Goal: Task Accomplishment & Management: Manage account settings

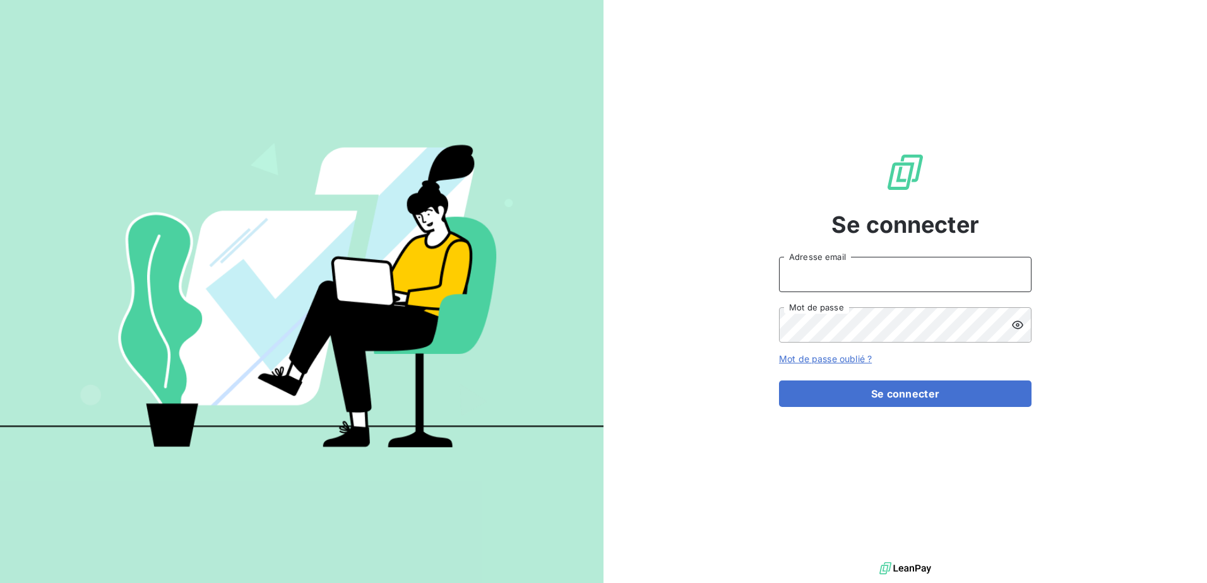
click at [852, 275] on input "Adresse email" at bounding box center [905, 274] width 253 height 35
type input "[PERSON_NAME][EMAIL_ADDRESS][DOMAIN_NAME]"
click at [779, 381] on button "Se connecter" at bounding box center [905, 394] width 253 height 27
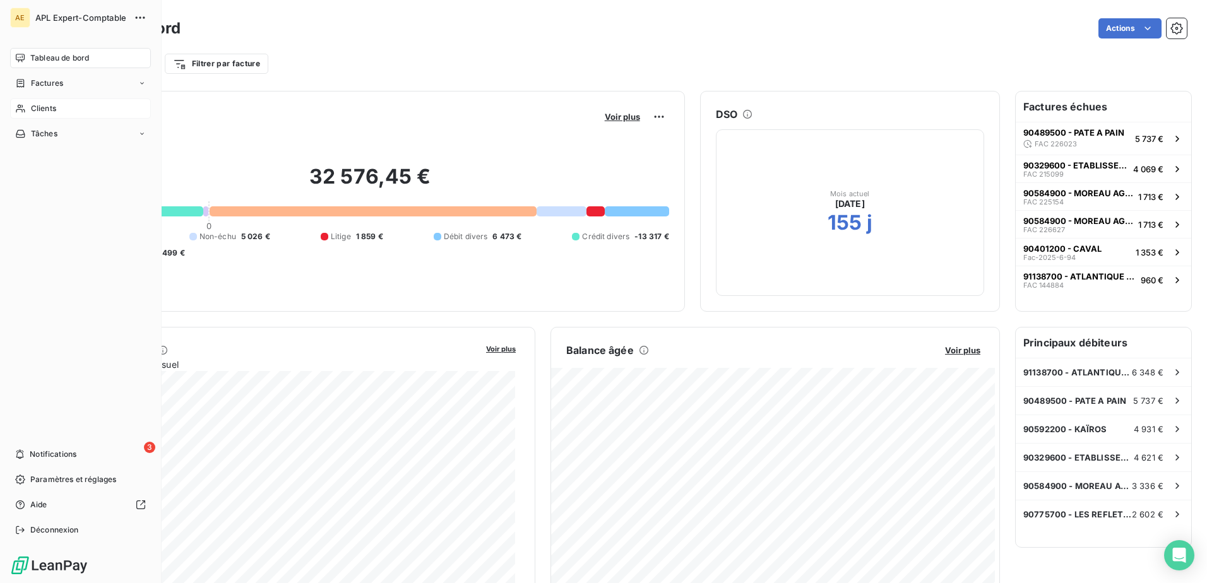
click at [37, 104] on span "Clients" at bounding box center [43, 108] width 25 height 11
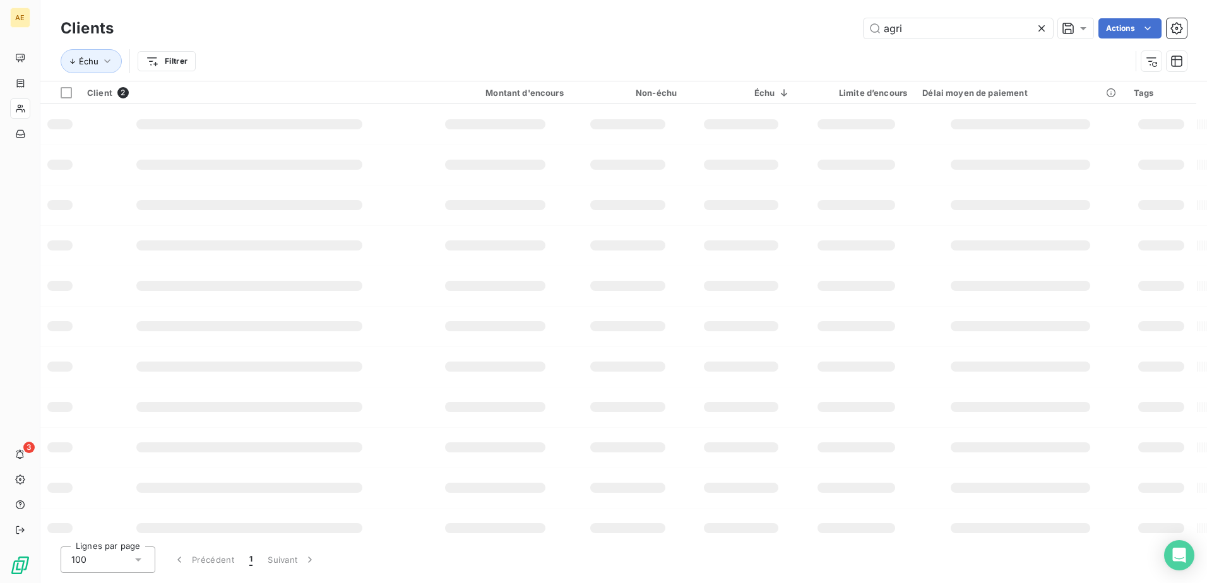
type input "agri"
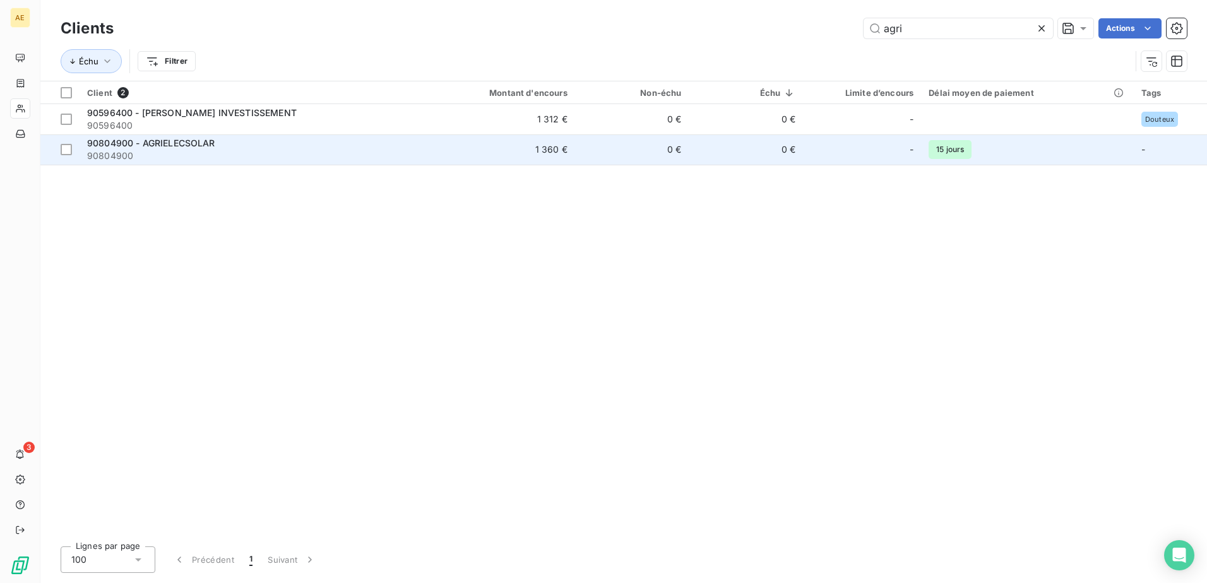
click at [172, 138] on span "90804900 - AGRIELECSOLAR" at bounding box center [151, 143] width 128 height 11
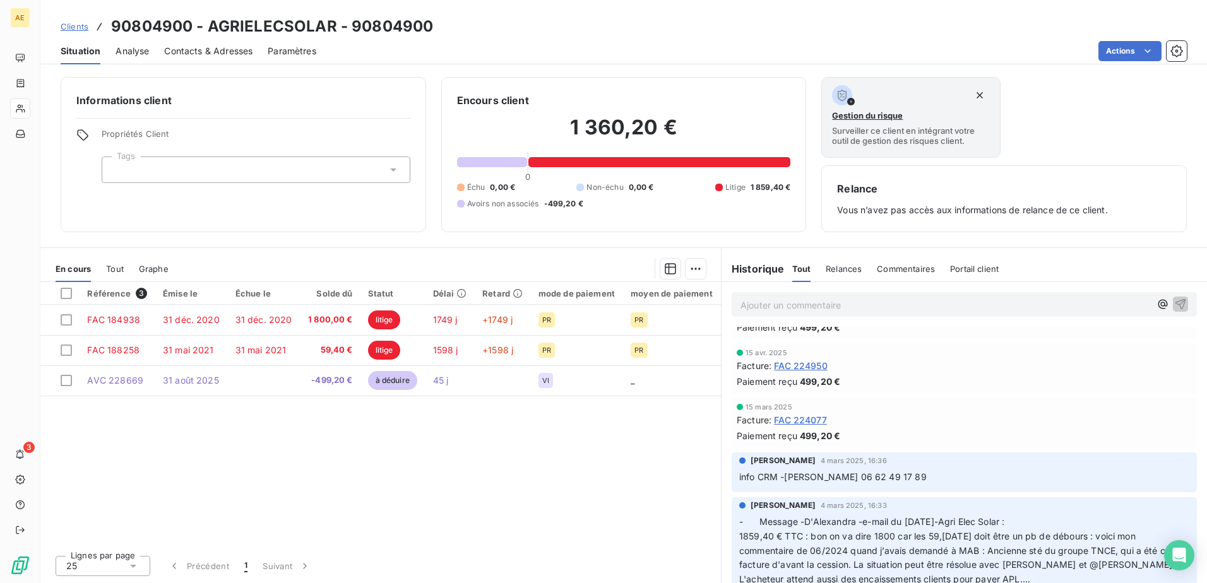
scroll to position [126, 0]
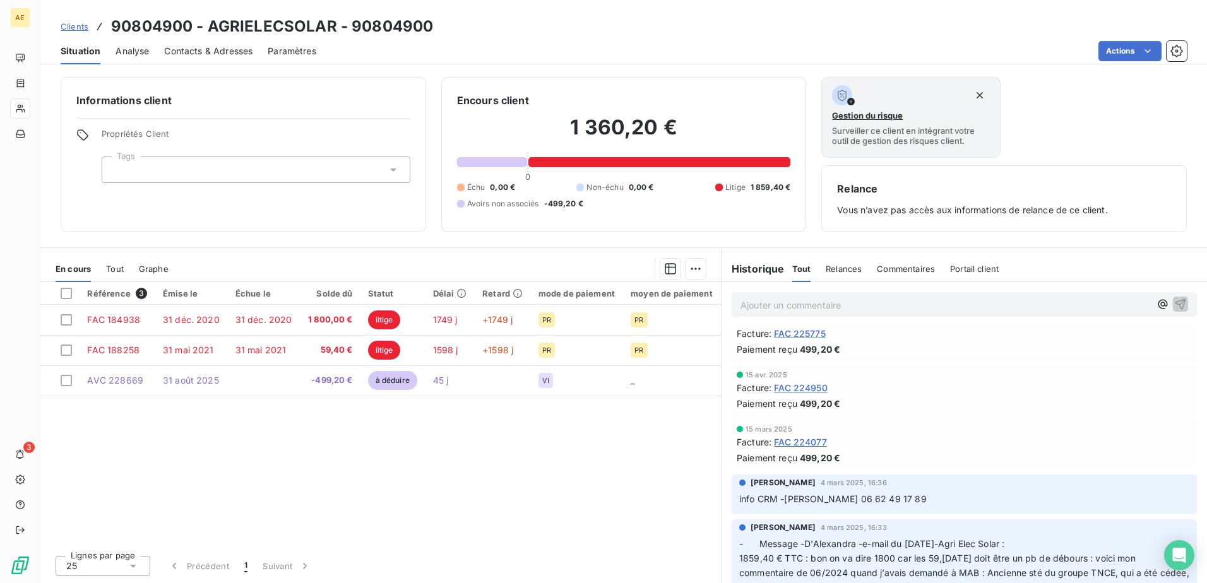
click at [810, 387] on span "FAC 224950" at bounding box center [801, 387] width 54 height 13
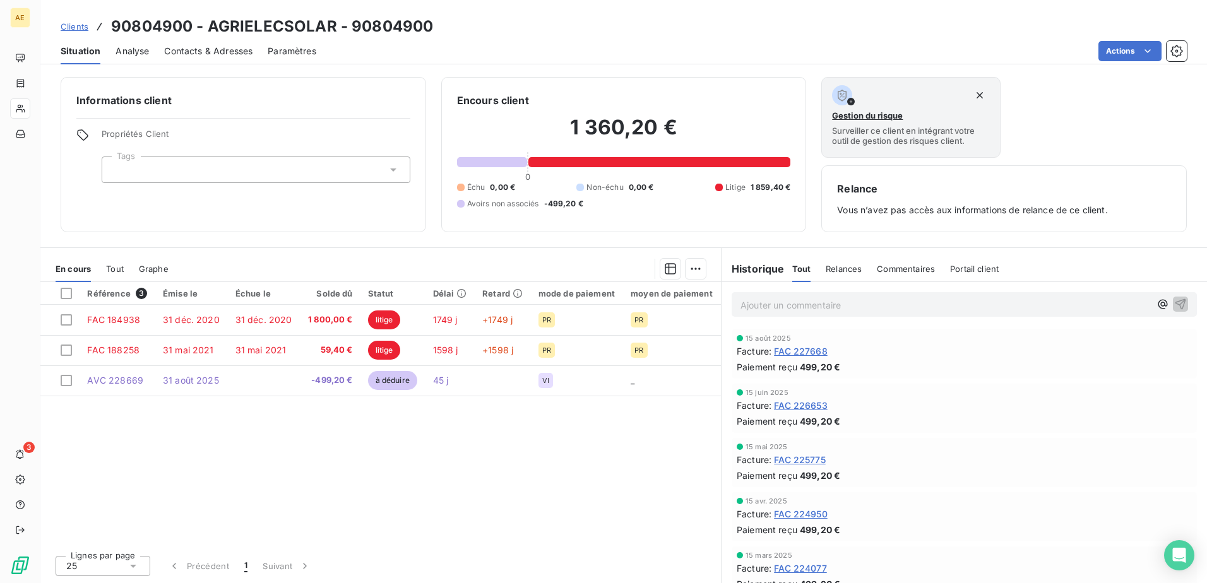
click at [814, 351] on span "FAC 227668" at bounding box center [801, 351] width 54 height 13
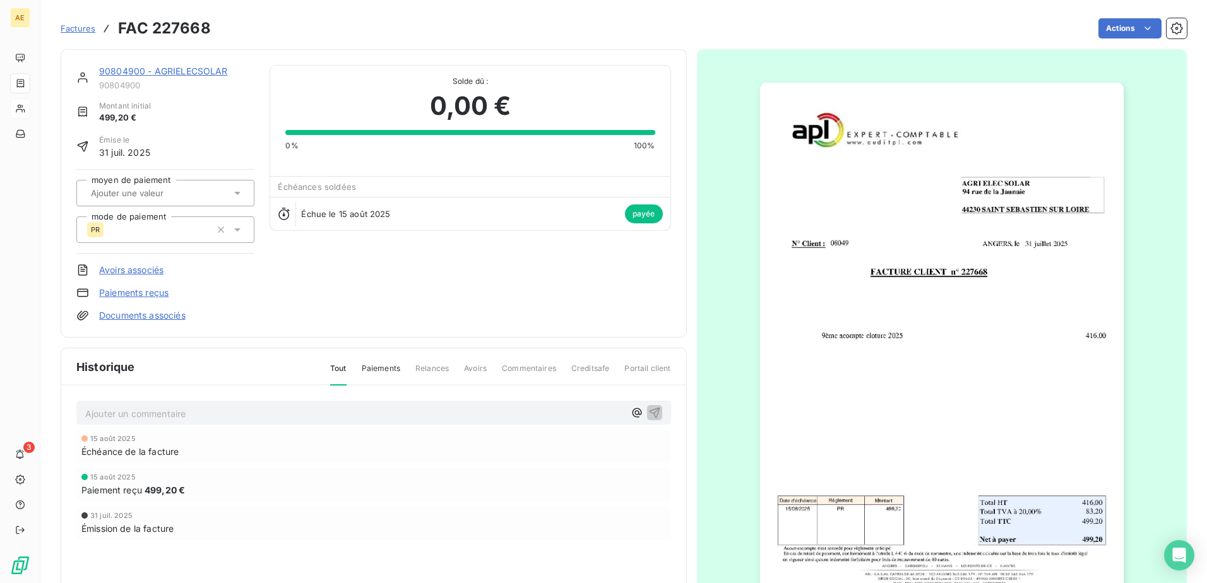
click at [83, 29] on span "Factures" at bounding box center [78, 28] width 35 height 10
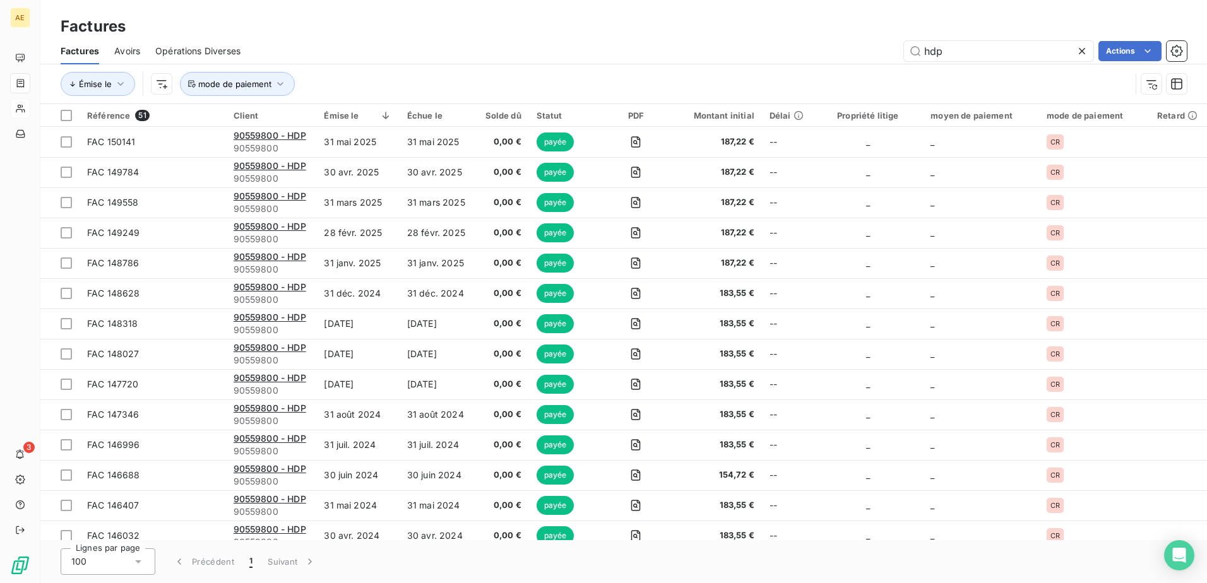
drag, startPoint x: 979, startPoint y: 53, endPoint x: 760, endPoint y: 61, distance: 218.6
click at [752, 54] on div "hdp Actions" at bounding box center [721, 51] width 931 height 20
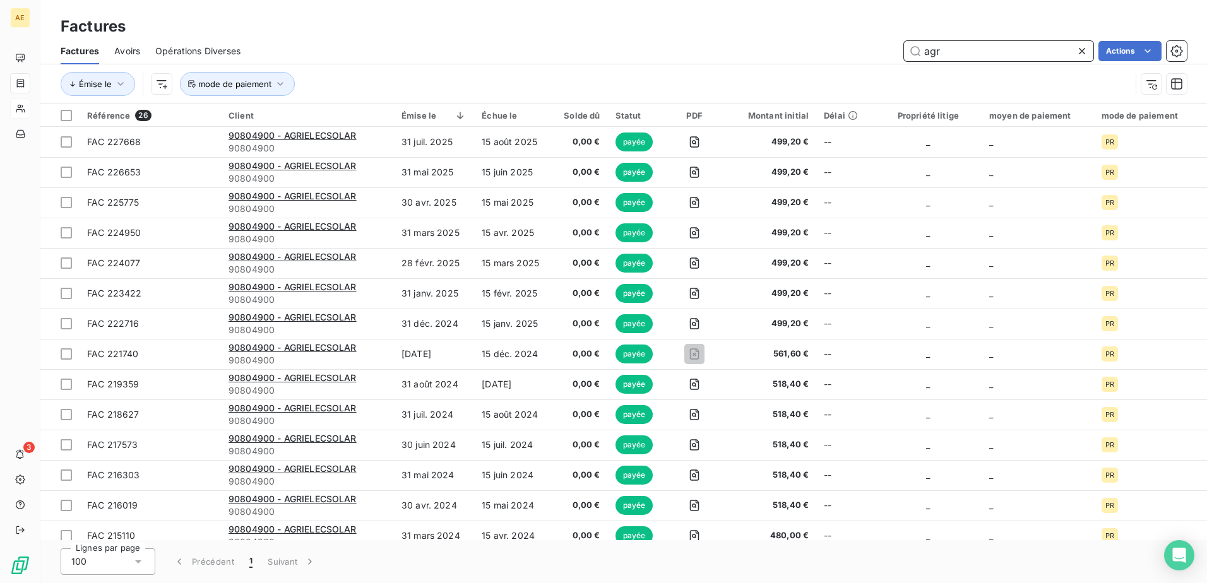
drag, startPoint x: 956, startPoint y: 50, endPoint x: 864, endPoint y: 73, distance: 94.3
click at [864, 73] on div "Factures Avoirs Opérations Diverses agr Actions Émise le mode de paiement" at bounding box center [623, 71] width 1167 height 66
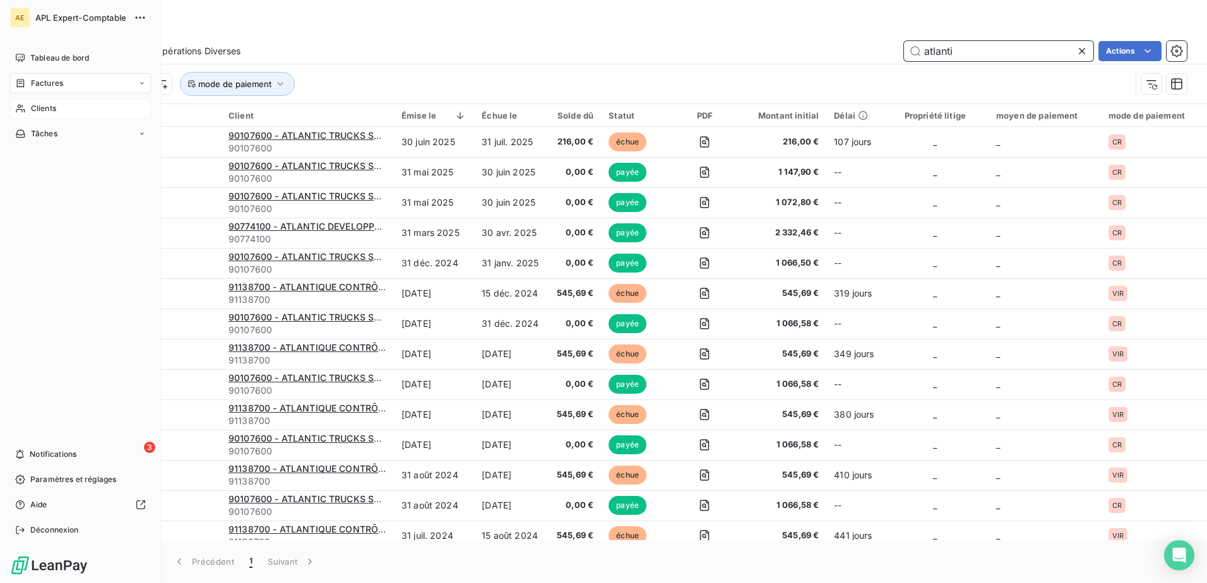
type input "atlanti"
click at [40, 114] on div "Clients" at bounding box center [80, 108] width 141 height 20
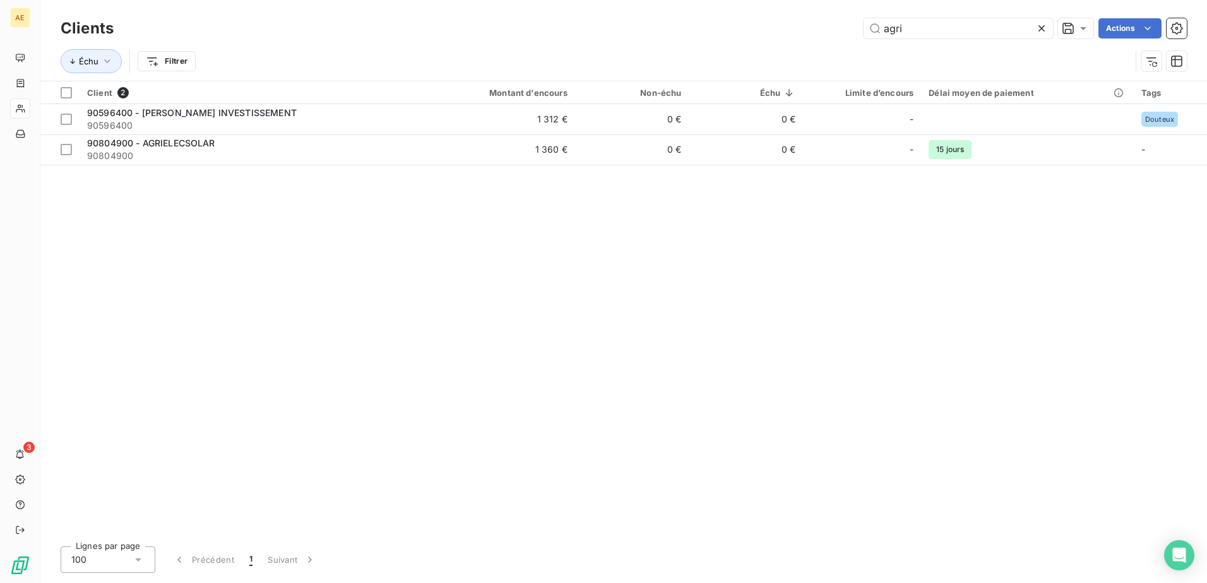
drag, startPoint x: 922, startPoint y: 28, endPoint x: 754, endPoint y: 33, distance: 168.7
click at [754, 33] on div "agri Actions" at bounding box center [658, 28] width 1058 height 20
click at [290, 280] on div "Client 3 Montant d'encours Non-échu Échu Limite d’encours Délai moyen de paieme…" at bounding box center [623, 308] width 1167 height 455
drag, startPoint x: 815, startPoint y: 32, endPoint x: 731, endPoint y: 32, distance: 84.0
click at [731, 32] on div "atla Actions" at bounding box center [658, 28] width 1058 height 20
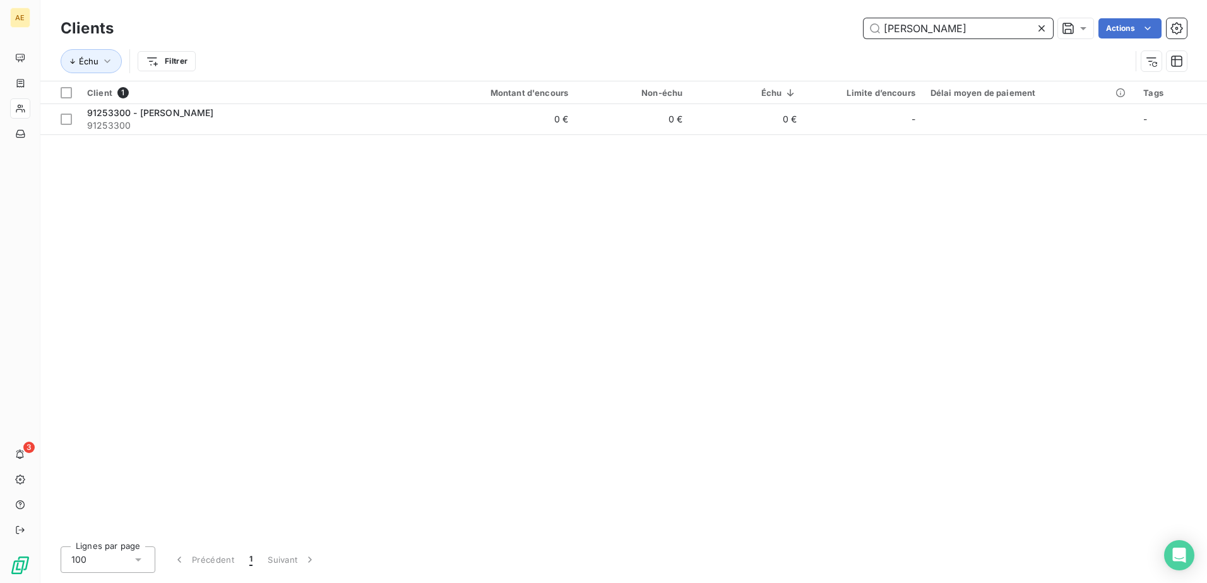
drag, startPoint x: 958, startPoint y: 35, endPoint x: 755, endPoint y: 26, distance: 203.5
click at [755, 26] on div "[PERSON_NAME] Actions" at bounding box center [658, 28] width 1058 height 20
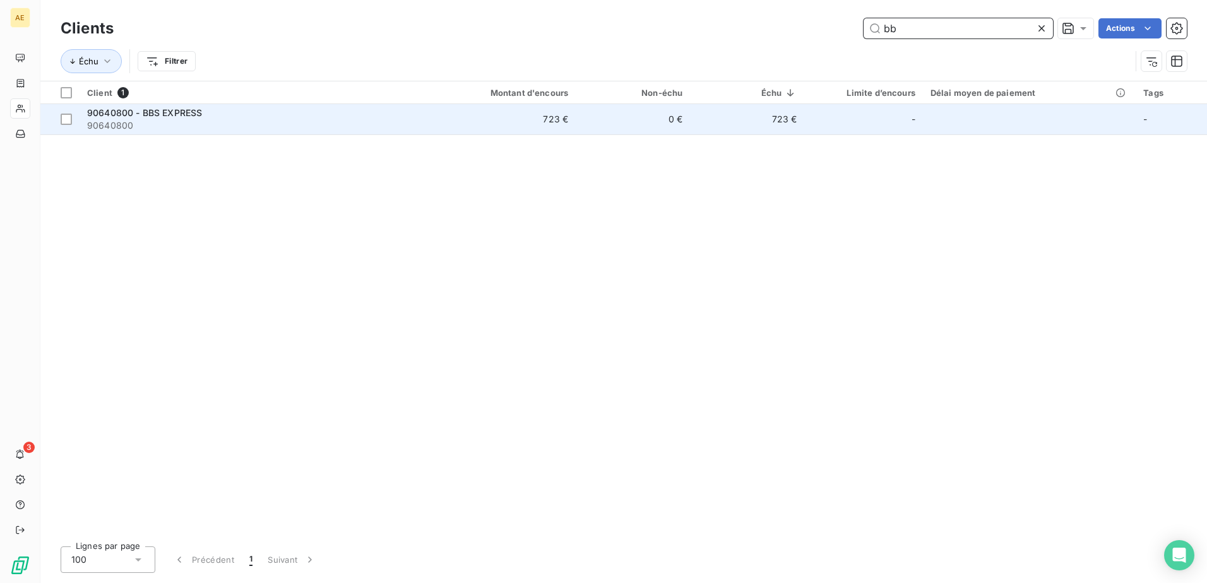
type input "bb"
click at [177, 110] on span "90640800 - BBS EXPRESS" at bounding box center [144, 112] width 115 height 11
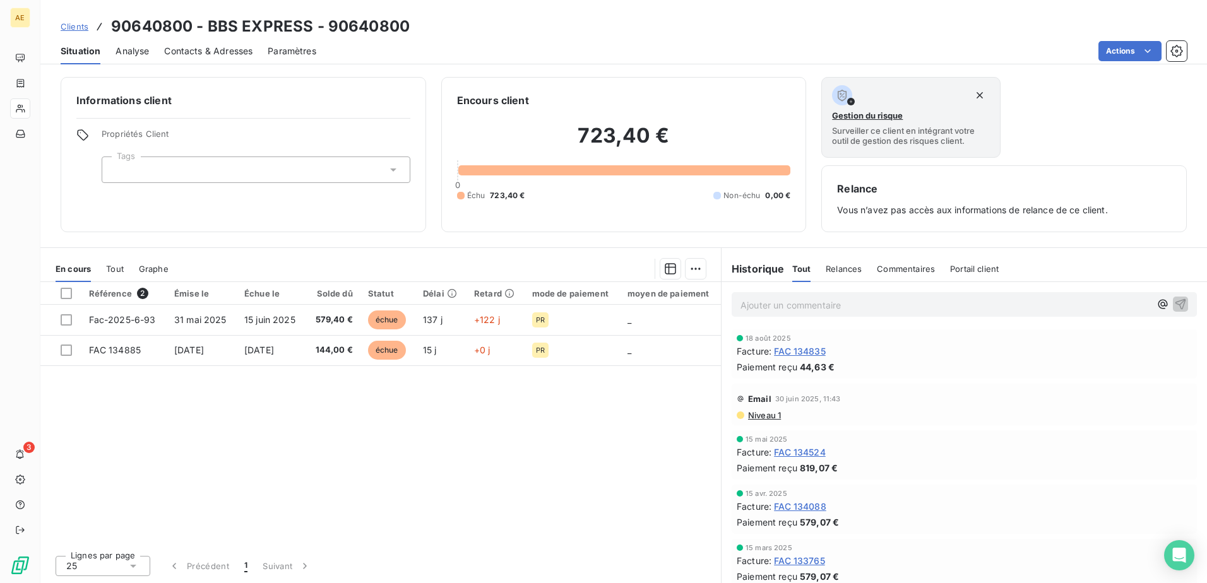
click at [114, 266] on span "Tout" at bounding box center [115, 269] width 18 height 10
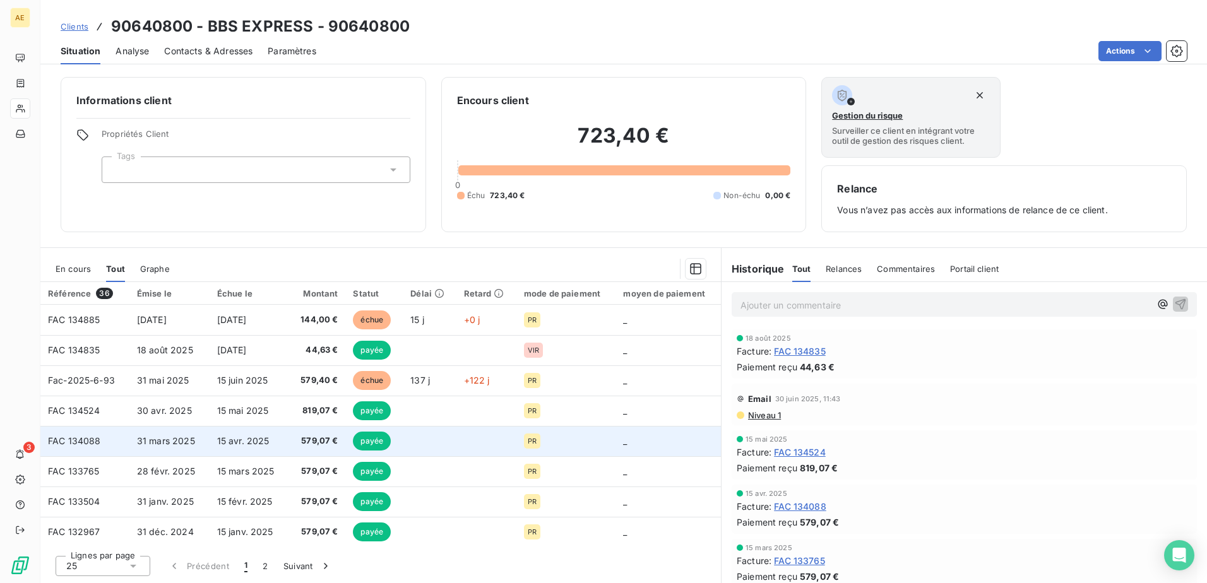
click at [175, 442] on span "31 mars 2025" at bounding box center [166, 441] width 58 height 11
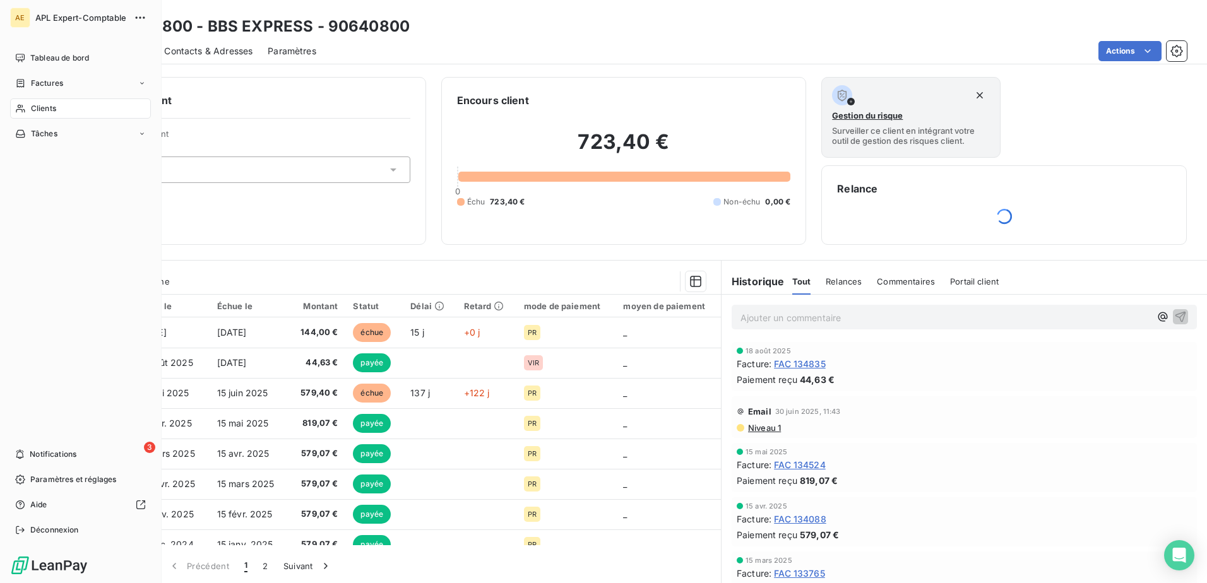
click at [42, 113] on span "Clients" at bounding box center [43, 108] width 25 height 11
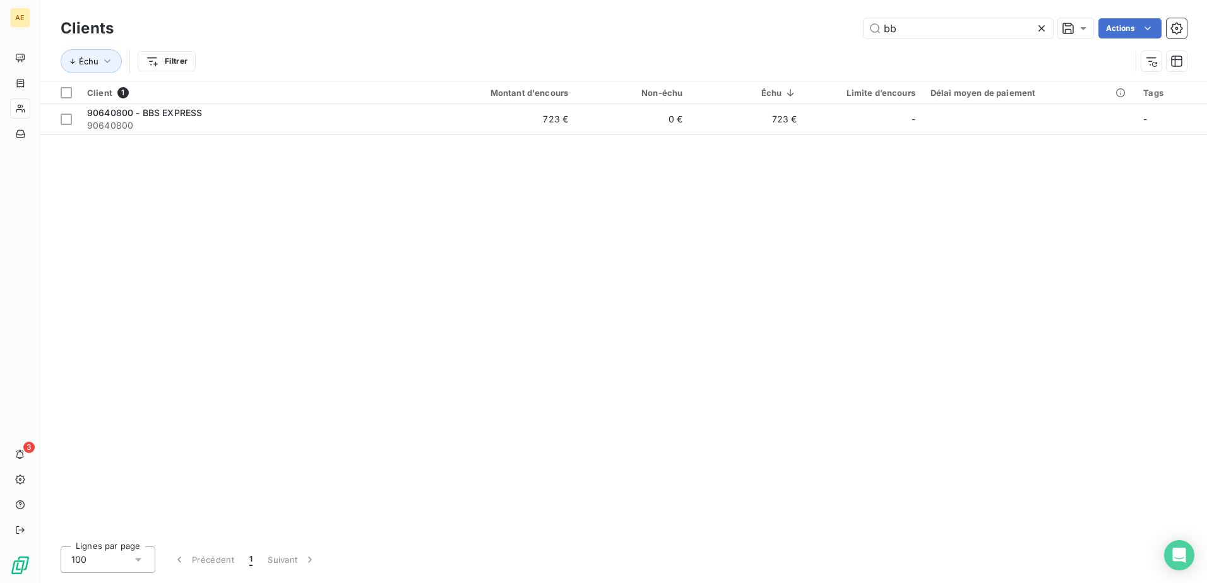
drag, startPoint x: 853, startPoint y: 43, endPoint x: 823, endPoint y: 46, distance: 30.5
click at [823, 46] on div "Clients bb Actions Échu Filtrer" at bounding box center [624, 48] width 1126 height 66
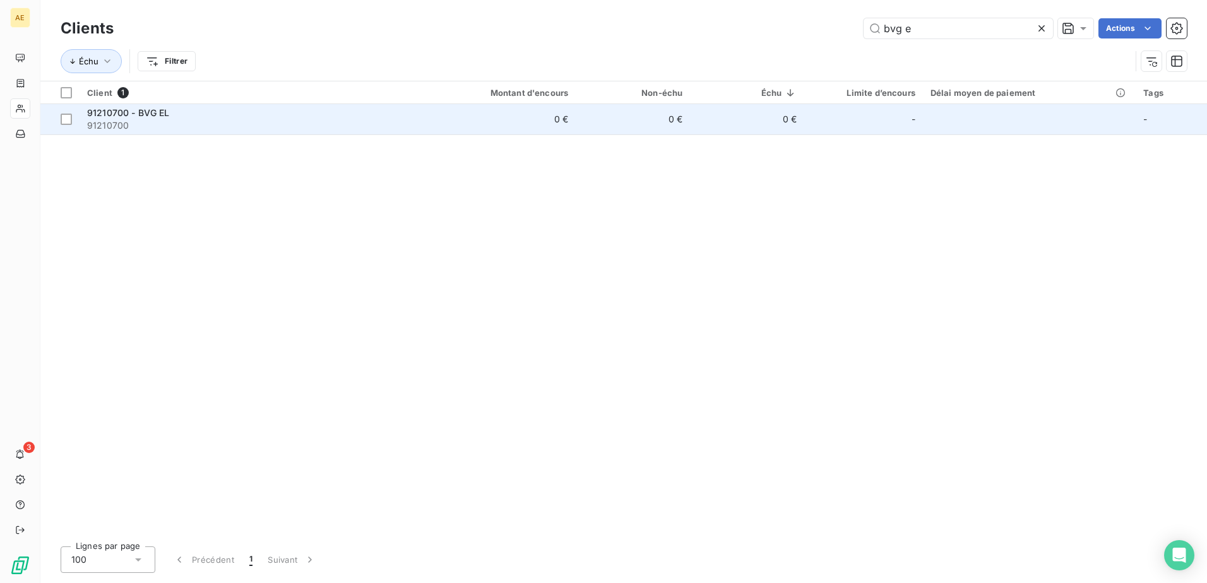
type input "bvg e"
click at [131, 122] on span "91210700" at bounding box center [251, 125] width 328 height 13
